Goal: Check status

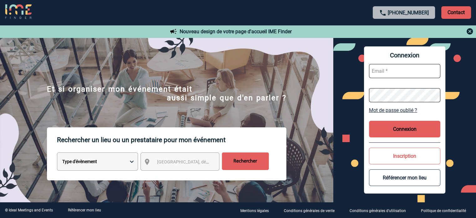
type input "ydeclercq@ime-groupe.com"
click at [393, 136] on button "Connexion" at bounding box center [404, 129] width 71 height 17
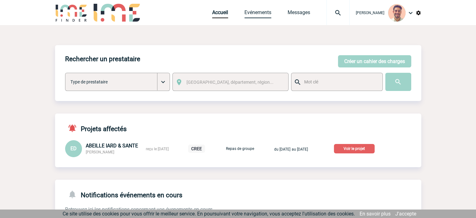
click at [256, 12] on link "Evénements" at bounding box center [258, 13] width 27 height 9
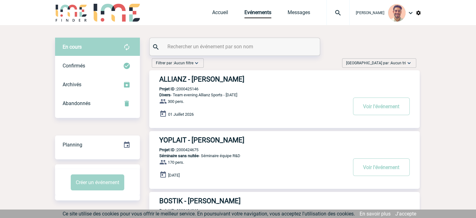
click at [188, 45] on input "text" at bounding box center [235, 46] width 139 height 9
paste input "2000425232"
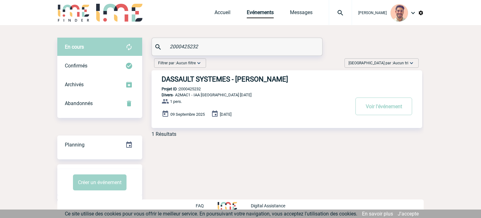
type input "2000425232"
